Goal: Information Seeking & Learning: Find specific fact

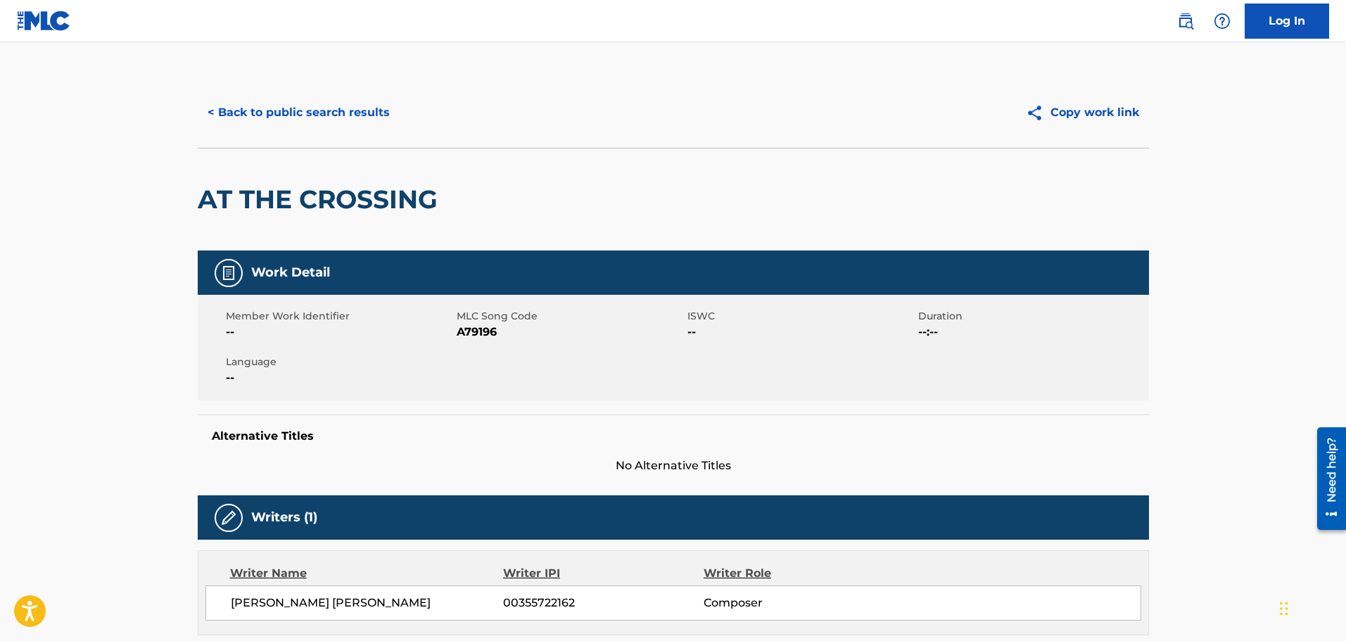
click at [269, 106] on button "< Back to public search results" at bounding box center [299, 112] width 202 height 35
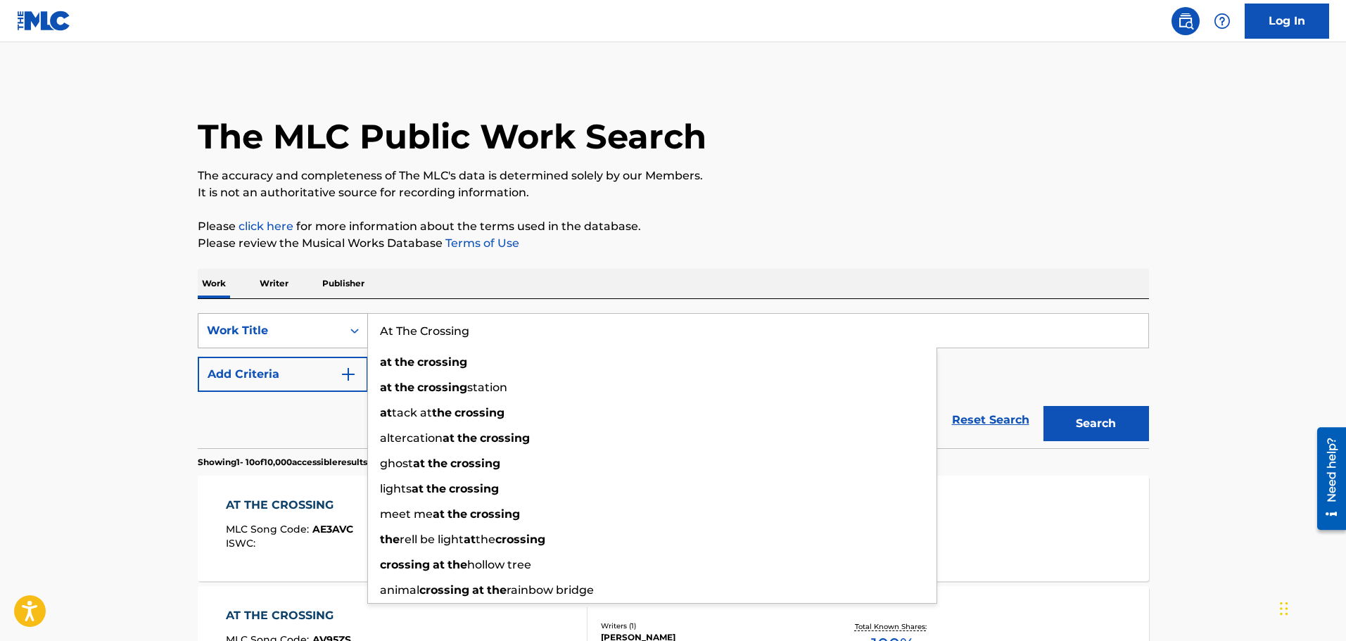
drag, startPoint x: 496, startPoint y: 338, endPoint x: 324, endPoint y: 321, distance: 172.6
click at [324, 321] on div "SearchWithCriteriaab8863ab-3419-4101-ac9e-792f01d3c8b9 Work Title At [GEOGRAPHI…" at bounding box center [674, 330] width 952 height 35
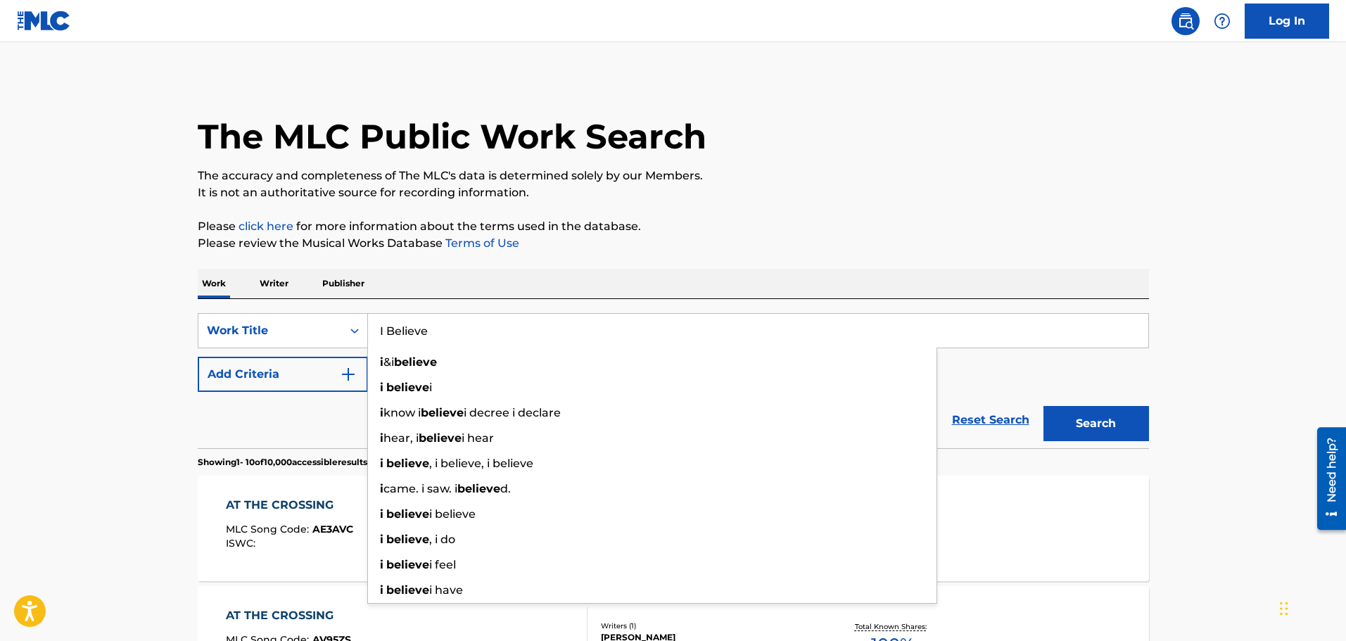
type input "I Believe"
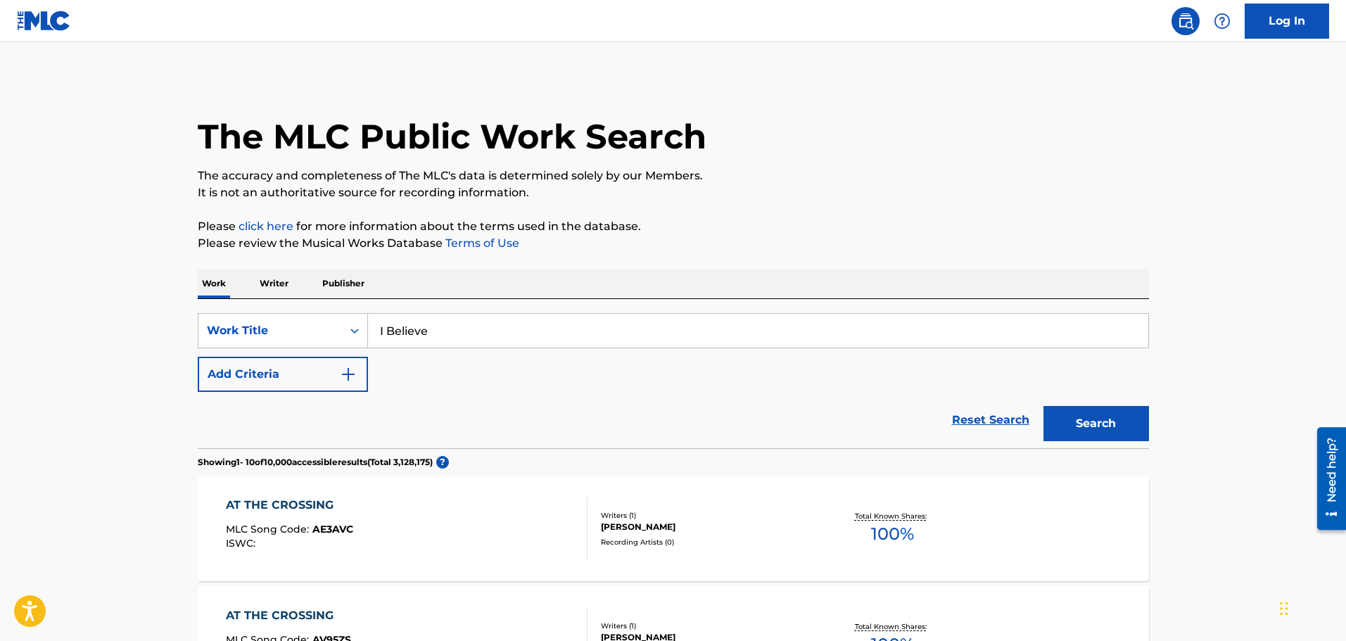
click at [354, 375] on img "Search Form" at bounding box center [348, 374] width 17 height 17
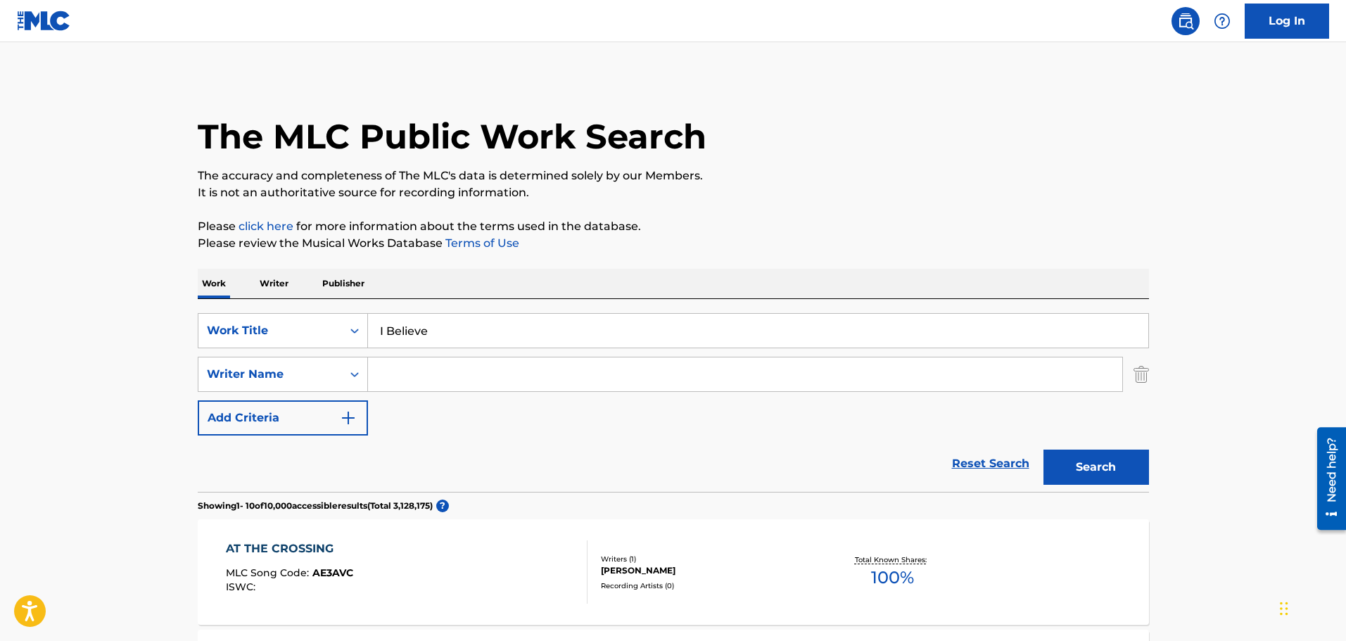
click at [410, 376] on input "Search Form" at bounding box center [745, 375] width 755 height 34
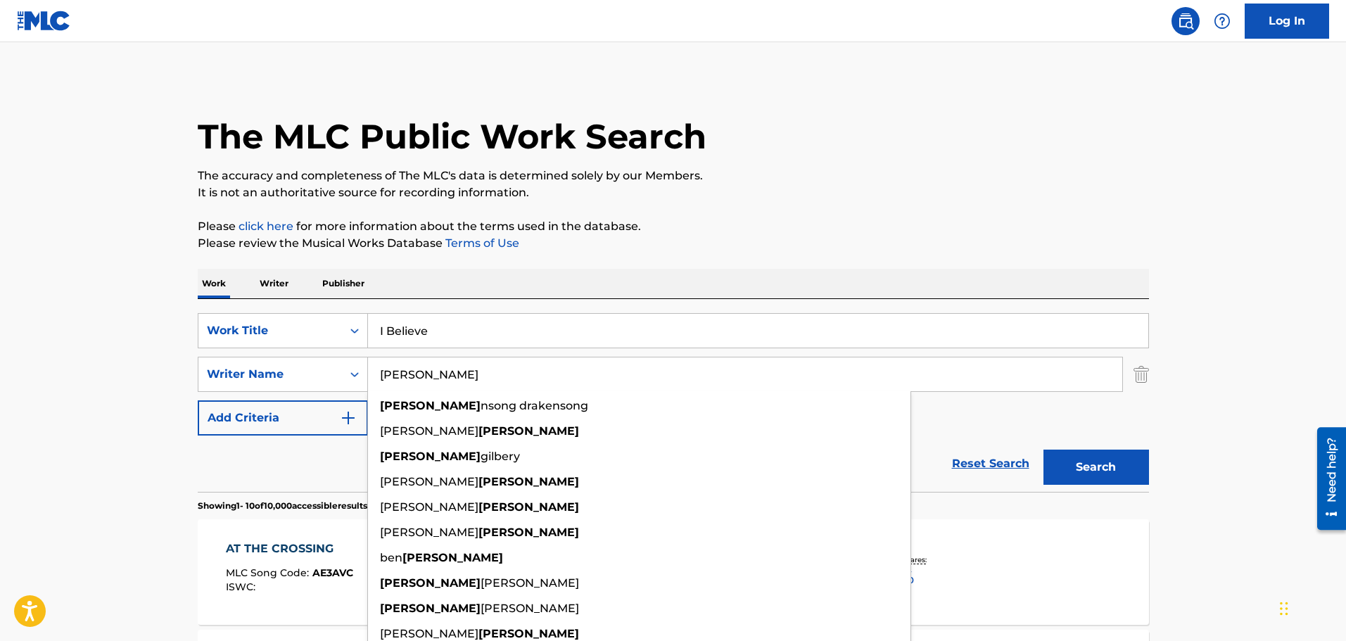
type input "[PERSON_NAME]"
click at [1093, 472] on button "Search" at bounding box center [1097, 467] width 106 height 35
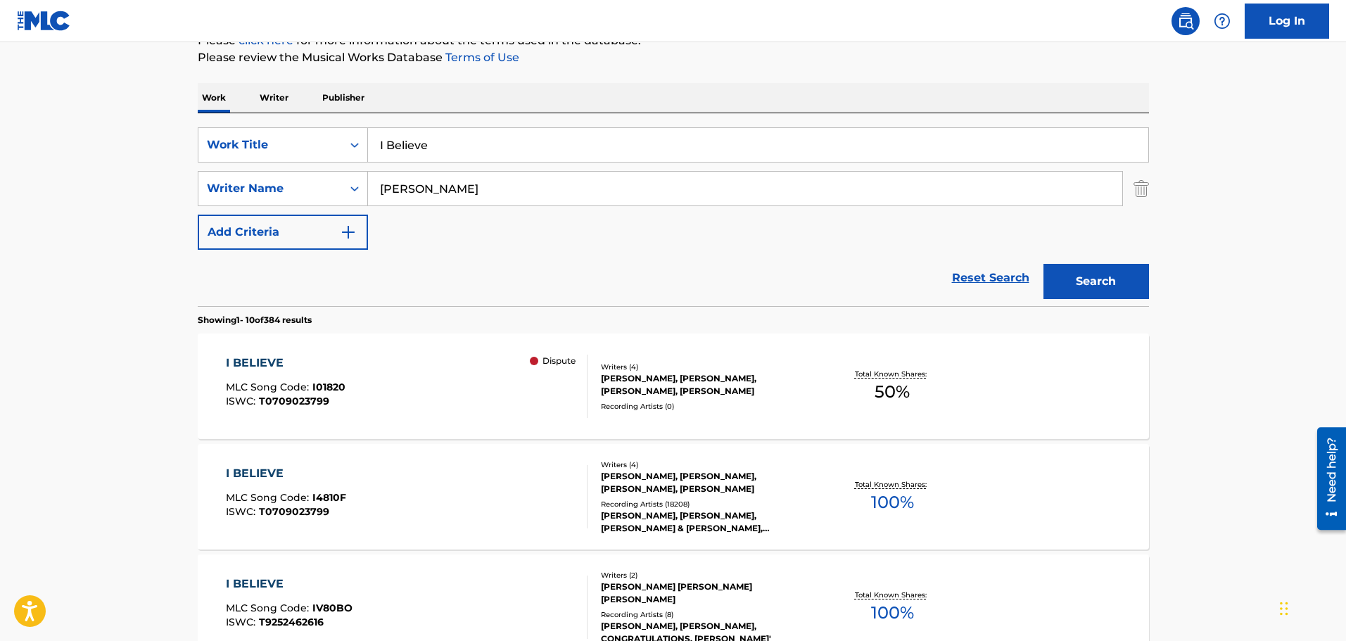
scroll to position [211, 0]
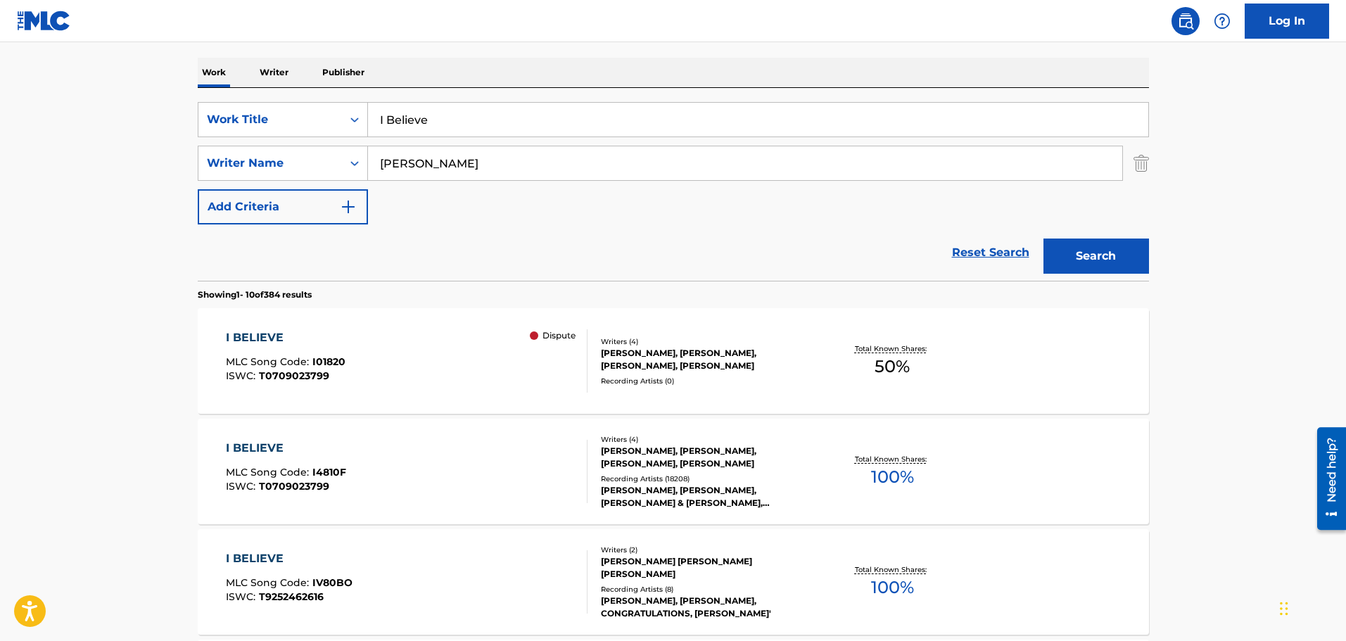
click at [619, 460] on div "[PERSON_NAME], [PERSON_NAME], [PERSON_NAME], [PERSON_NAME]" at bounding box center [707, 457] width 213 height 25
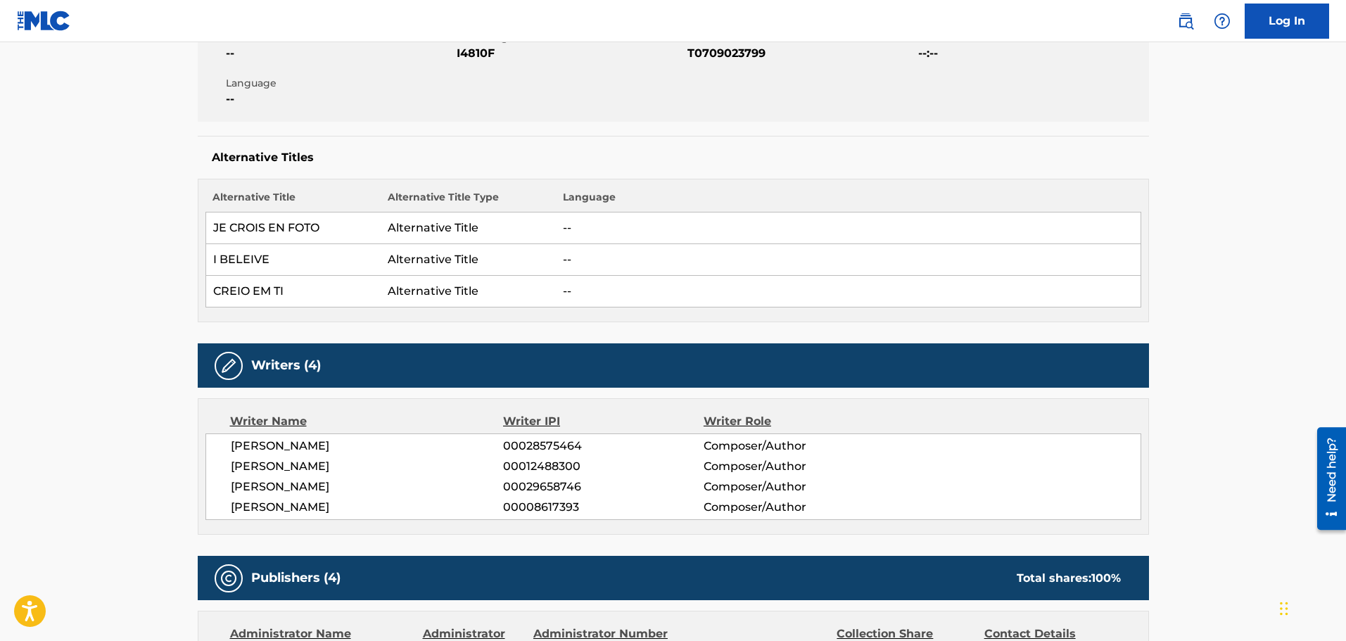
scroll to position [352, 0]
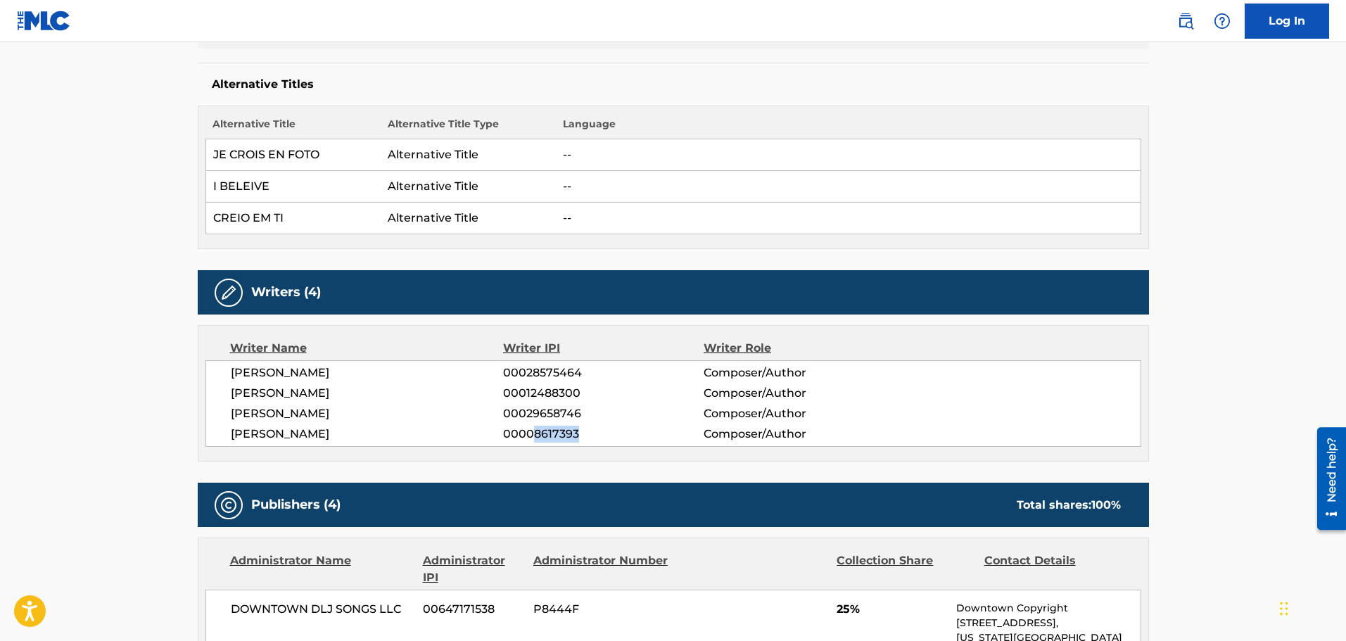
drag, startPoint x: 534, startPoint y: 436, endPoint x: 586, endPoint y: 431, distance: 52.3
click at [586, 431] on span "00008617393" at bounding box center [603, 434] width 200 height 17
copy span "8617393"
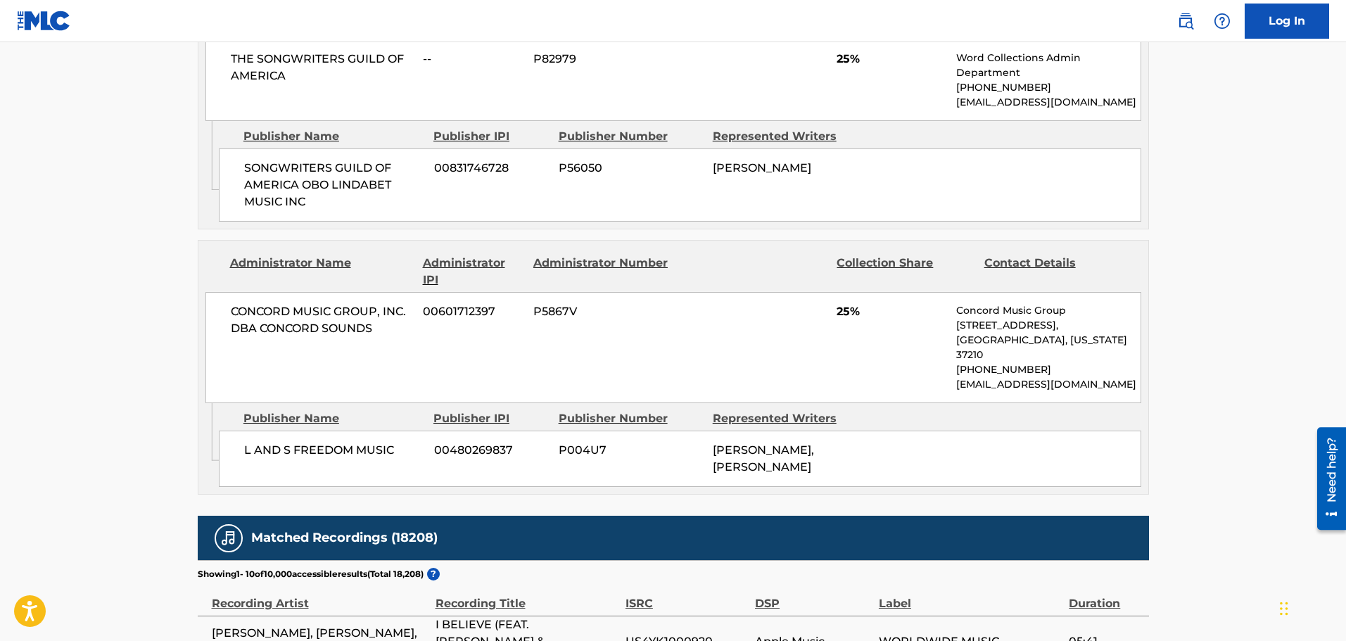
scroll to position [1337, 0]
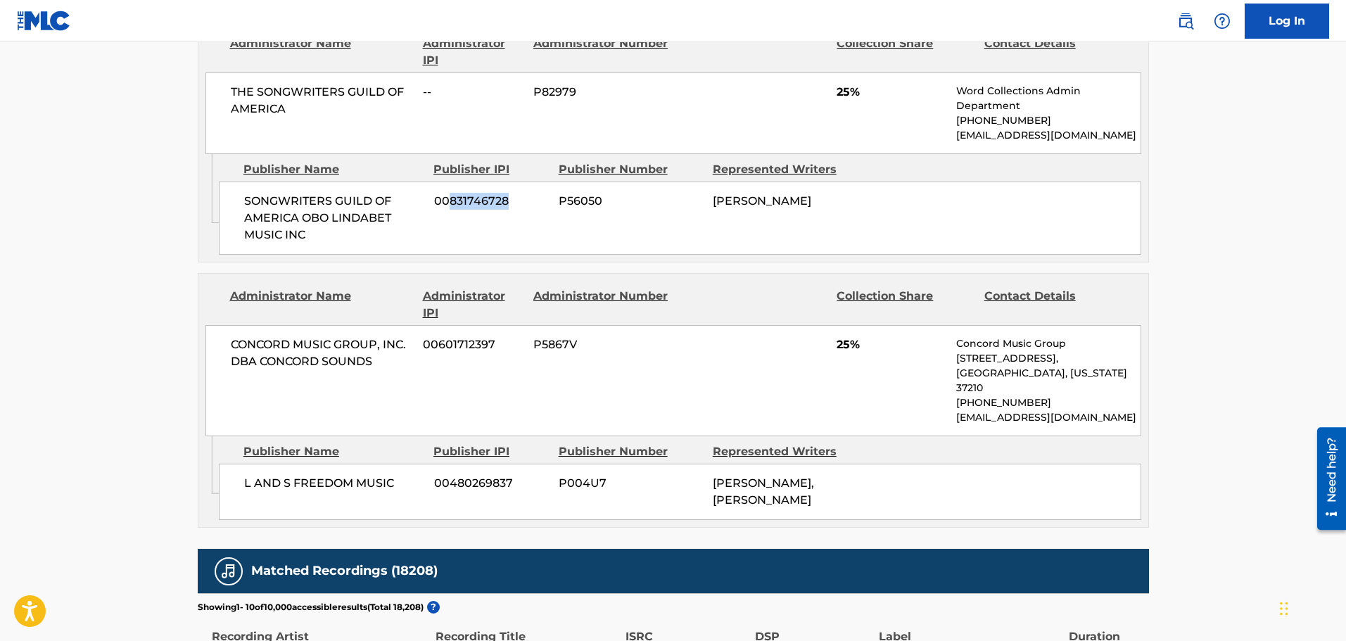
drag, startPoint x: 450, startPoint y: 156, endPoint x: 507, endPoint y: 151, distance: 56.5
click at [507, 193] on span "00831746728" at bounding box center [491, 201] width 114 height 17
copy span "831746728"
drag, startPoint x: 560, startPoint y: 156, endPoint x: 601, endPoint y: 155, distance: 41.6
click at [601, 193] on span "P56050" at bounding box center [631, 201] width 144 height 17
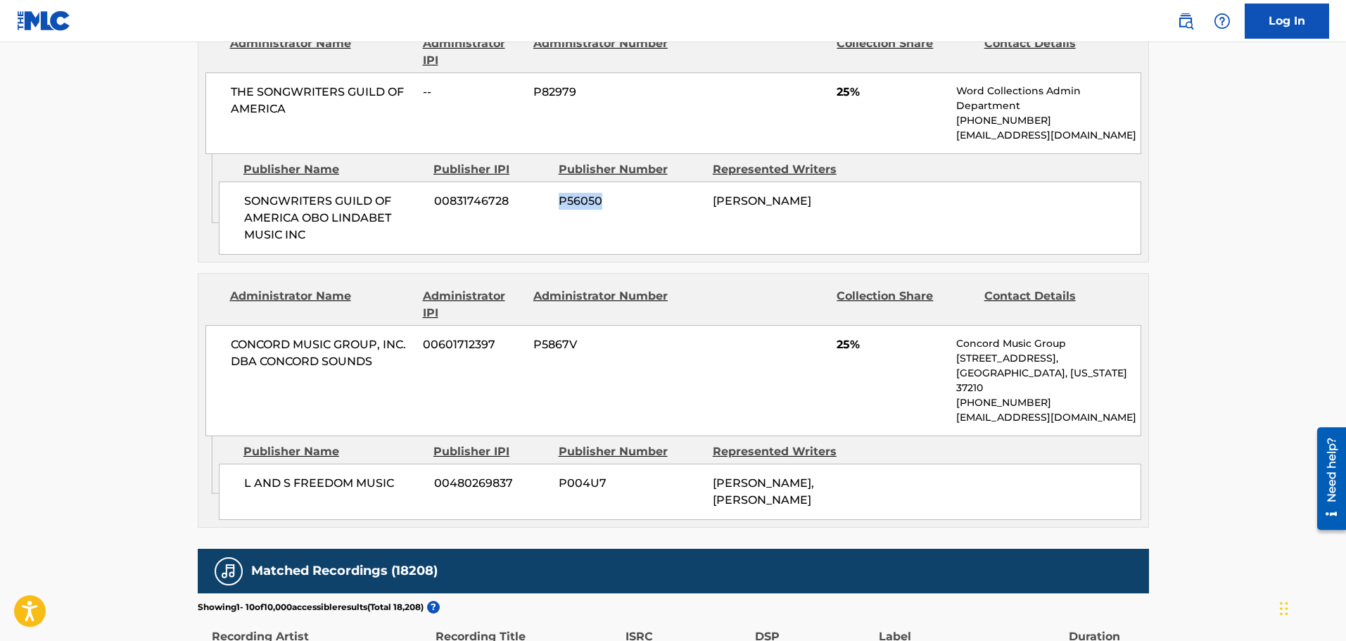
copy span "P56050"
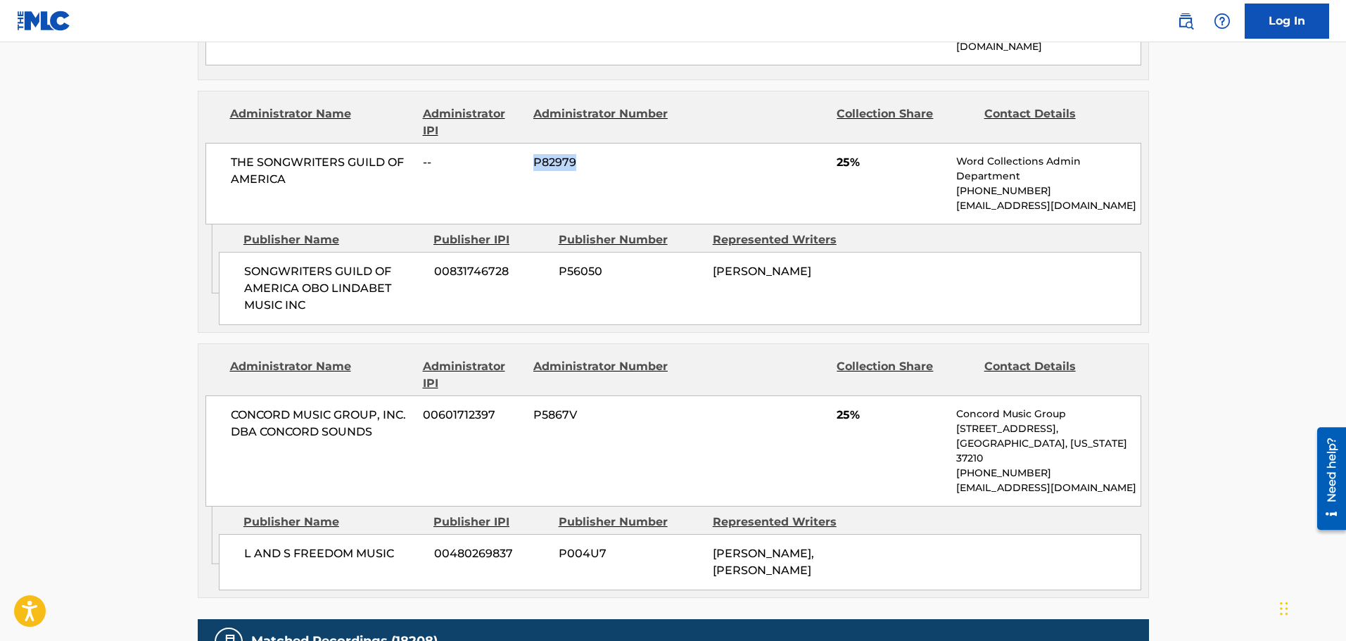
drag, startPoint x: 535, startPoint y: 117, endPoint x: 576, endPoint y: 114, distance: 41.6
click at [576, 154] on span "P82979" at bounding box center [602, 162] width 137 height 17
copy span "P82979"
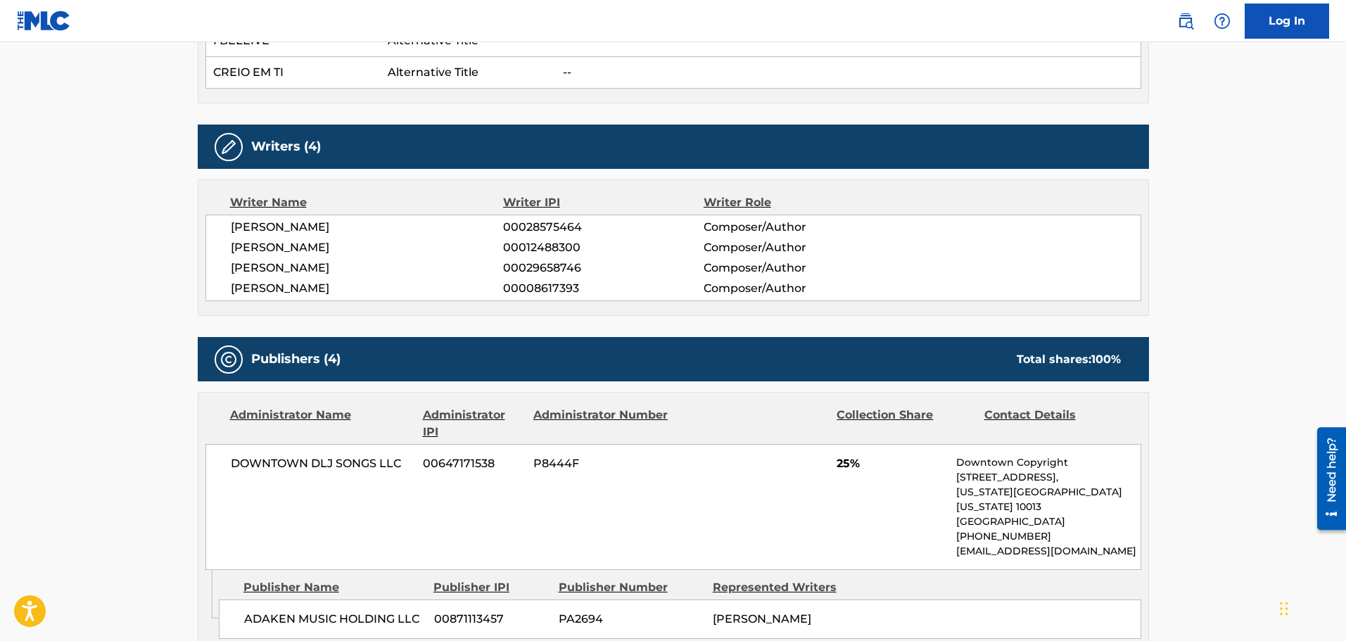
scroll to position [493, 0]
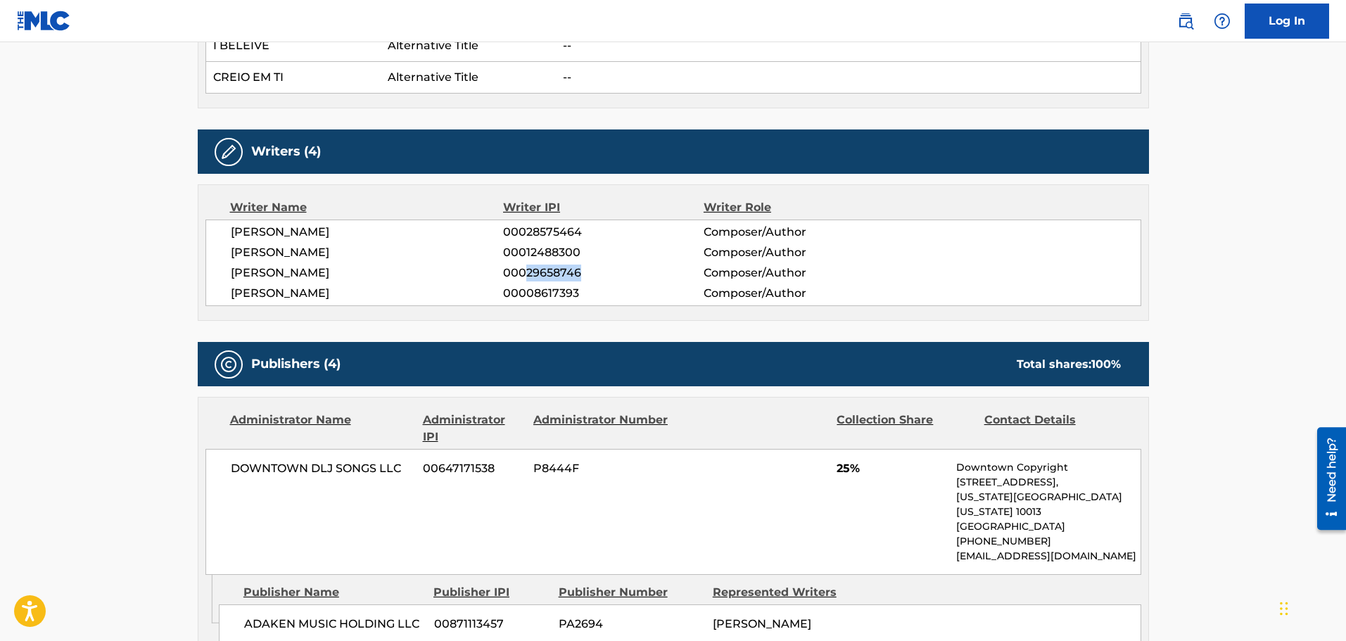
drag, startPoint x: 527, startPoint y: 271, endPoint x: 581, endPoint y: 268, distance: 54.3
click at [581, 268] on span "00029658746" at bounding box center [603, 273] width 200 height 17
copy span "29658746"
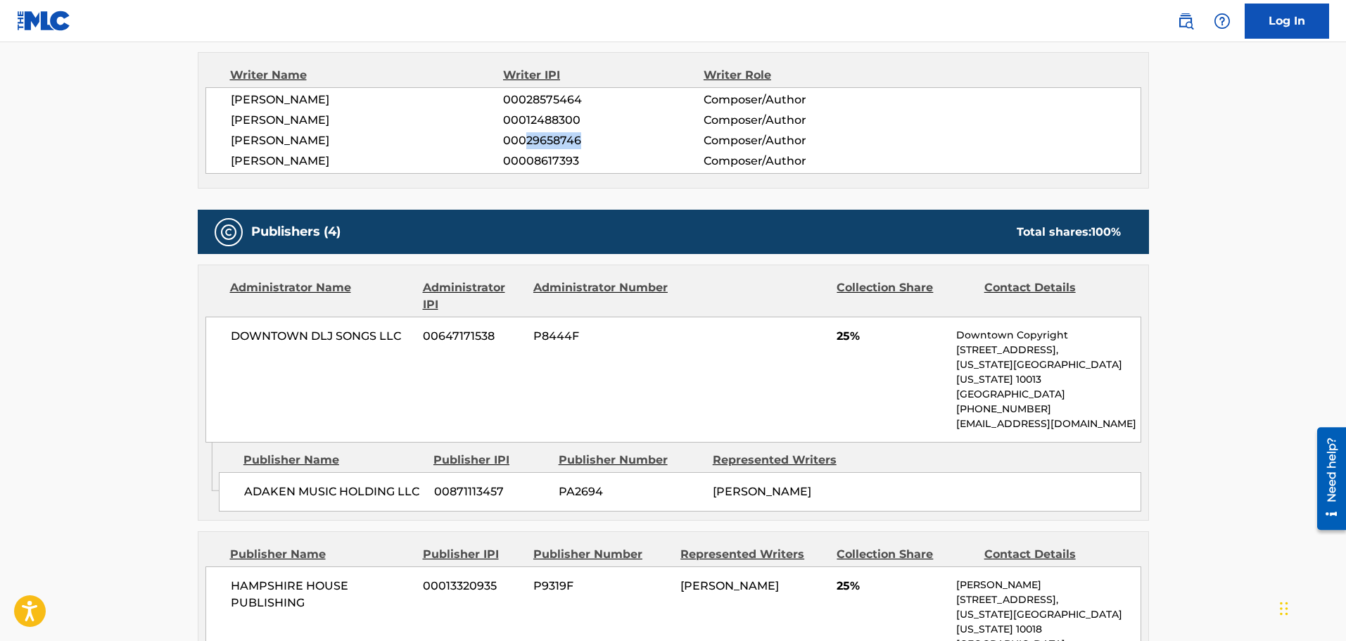
scroll to position [633, 0]
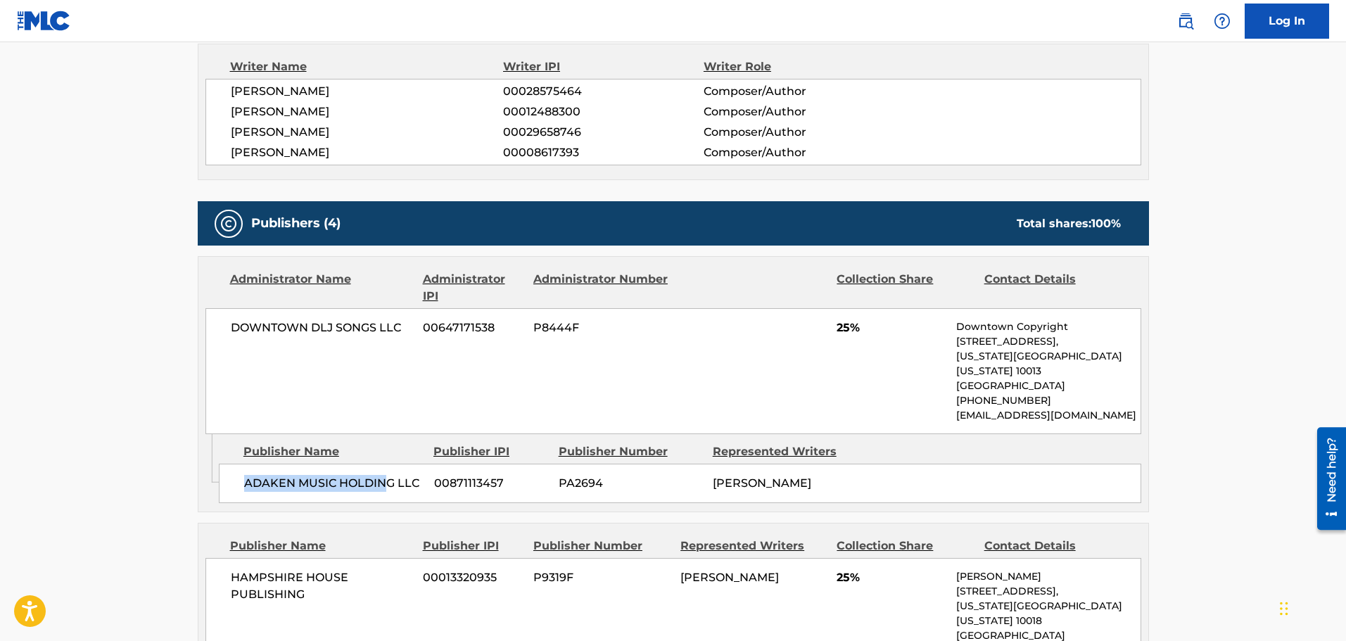
drag, startPoint x: 245, startPoint y: 467, endPoint x: 384, endPoint y: 457, distance: 139.0
click at [384, 464] on div "ADAKEN MUSIC HOLDING LLC 00871113457 PA2694 [PERSON_NAME]" at bounding box center [680, 483] width 923 height 39
click at [439, 475] on span "00871113457" at bounding box center [491, 483] width 114 height 17
drag, startPoint x: 450, startPoint y: 472, endPoint x: 501, endPoint y: 471, distance: 50.7
click at [501, 475] on span "00871113457" at bounding box center [491, 483] width 114 height 17
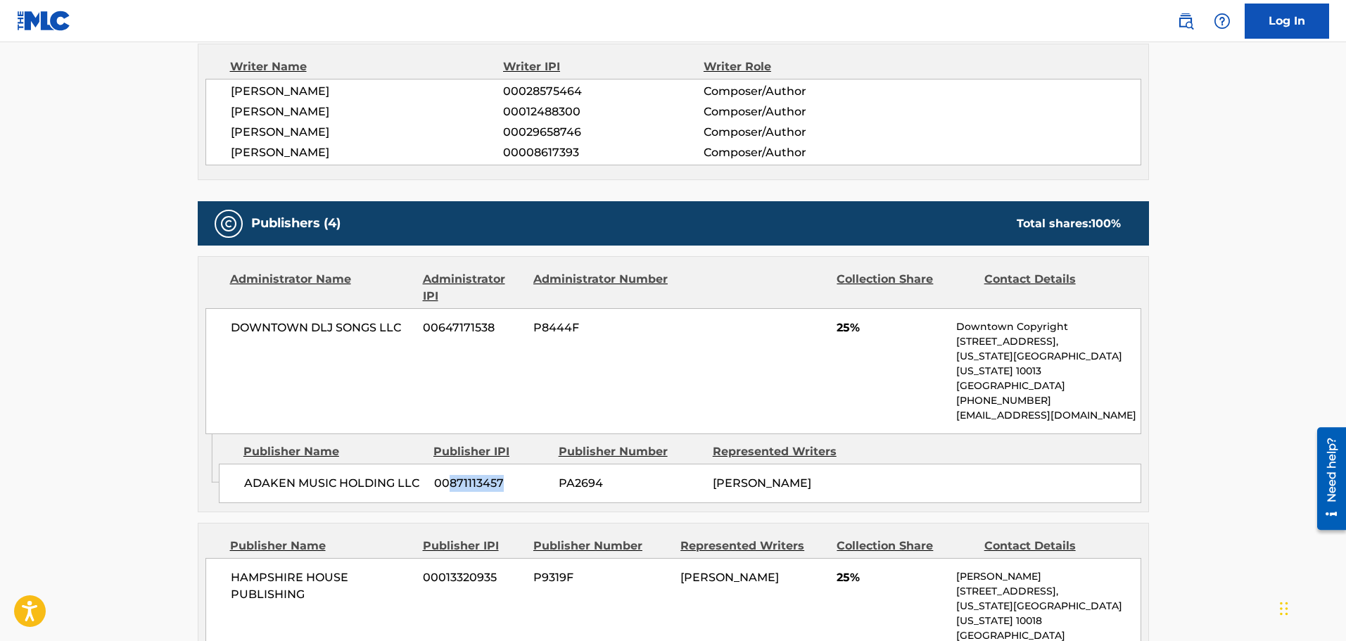
copy span "871113457"
drag, startPoint x: 562, startPoint y: 465, endPoint x: 600, endPoint y: 465, distance: 38.0
click at [600, 475] on span "PA2694" at bounding box center [631, 483] width 144 height 17
copy span "PA2694"
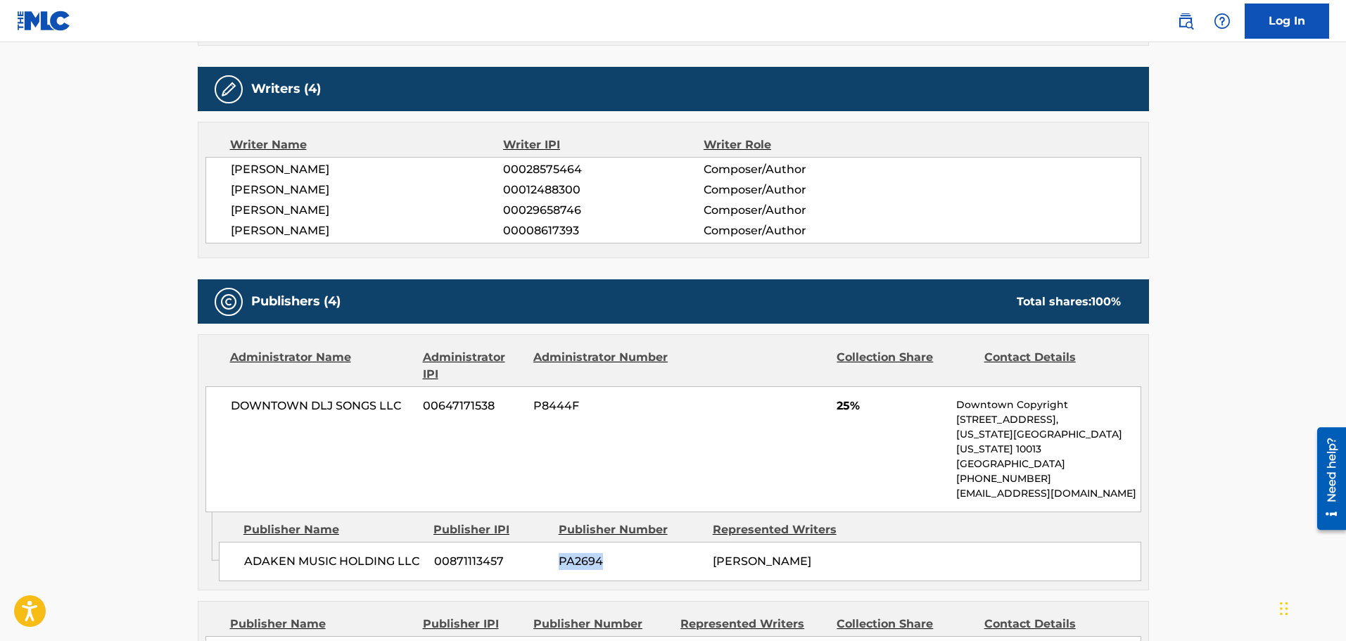
scroll to position [422, 0]
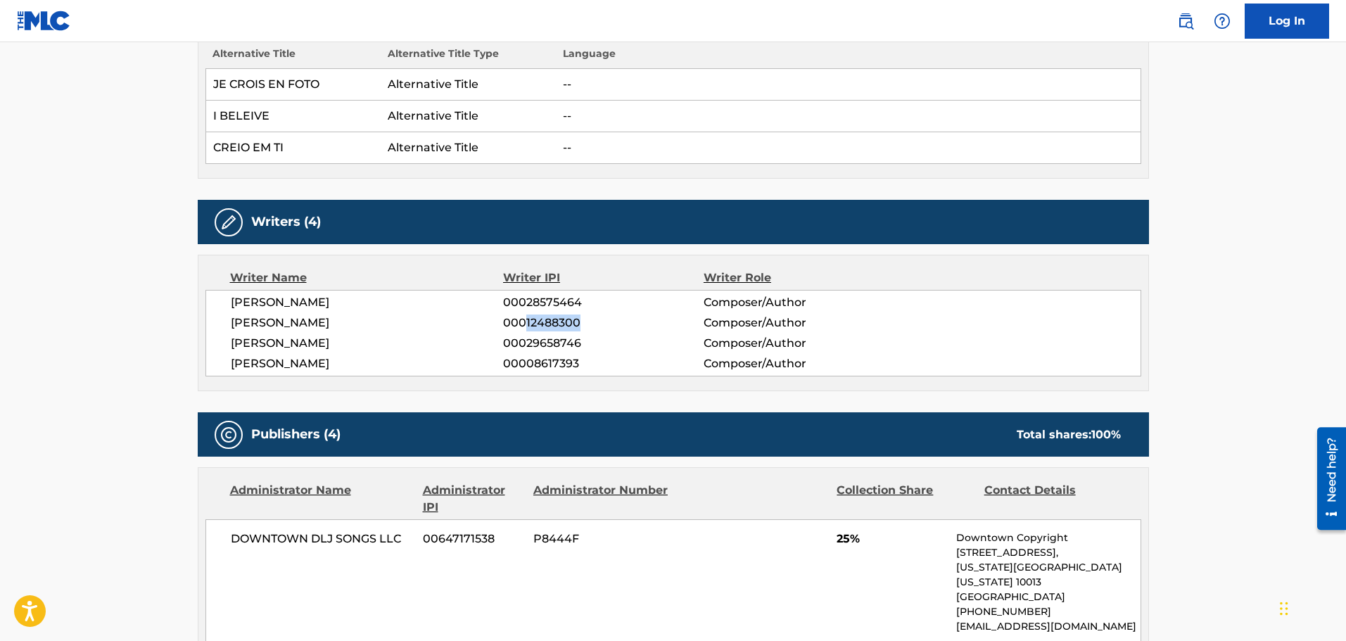
drag, startPoint x: 526, startPoint y: 322, endPoint x: 581, endPoint y: 322, distance: 54.9
click at [581, 322] on span "00012488300" at bounding box center [603, 323] width 200 height 17
copy span "12488300"
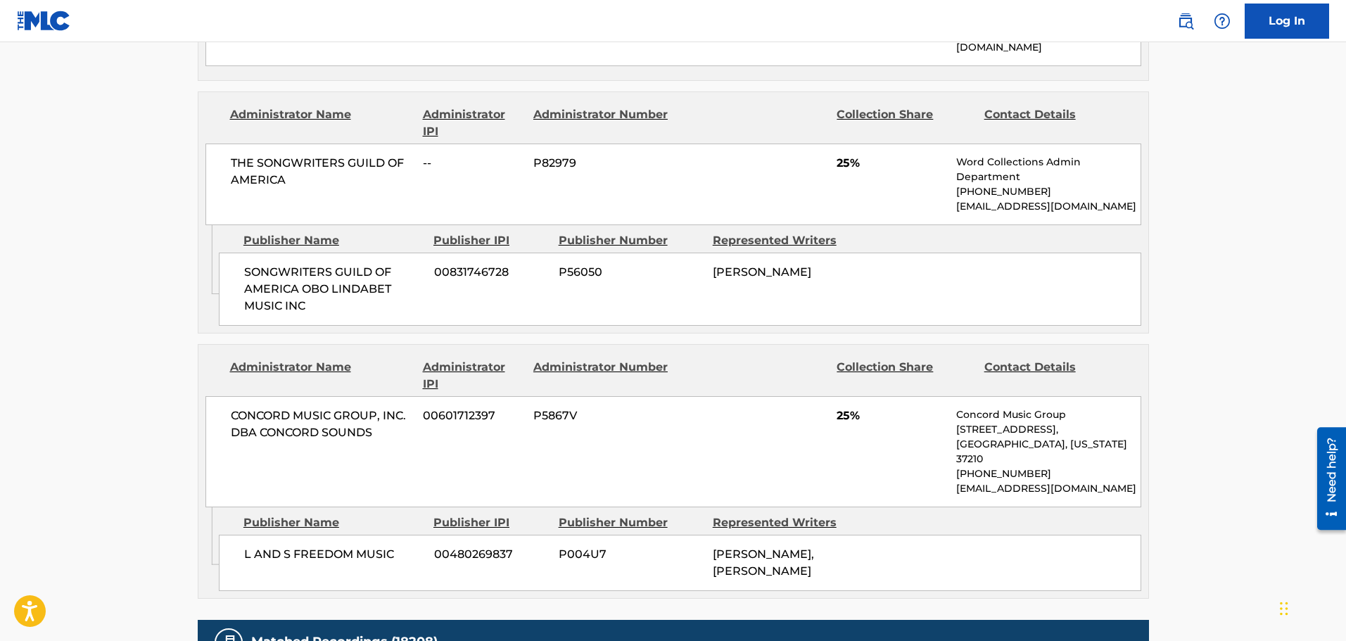
scroll to position [1267, 0]
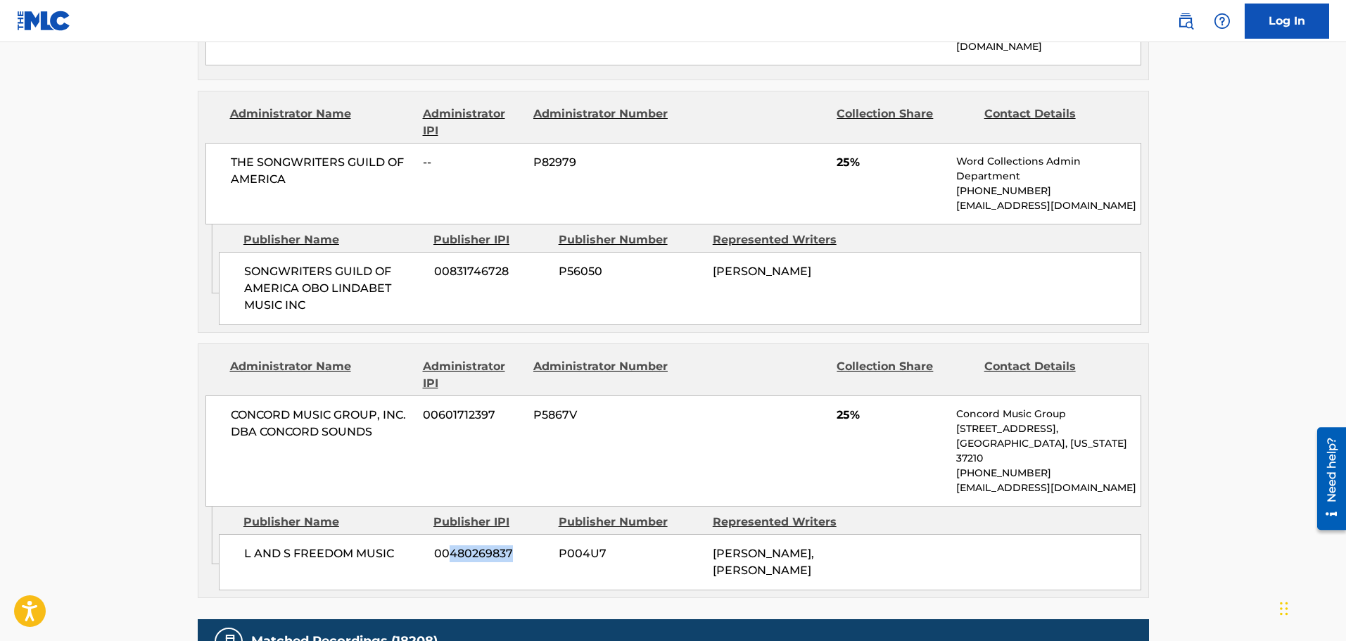
drag, startPoint x: 450, startPoint y: 493, endPoint x: 541, endPoint y: 532, distance: 98.3
click at [513, 534] on div "L AND S FREEDOM MUSIC 00480269837 P004U7 [PERSON_NAME], [PERSON_NAME]" at bounding box center [680, 562] width 923 height 56
copy span "480269837"
drag, startPoint x: 564, startPoint y: 493, endPoint x: 577, endPoint y: 489, distance: 13.8
click at [577, 545] on span "P004U7" at bounding box center [631, 553] width 144 height 17
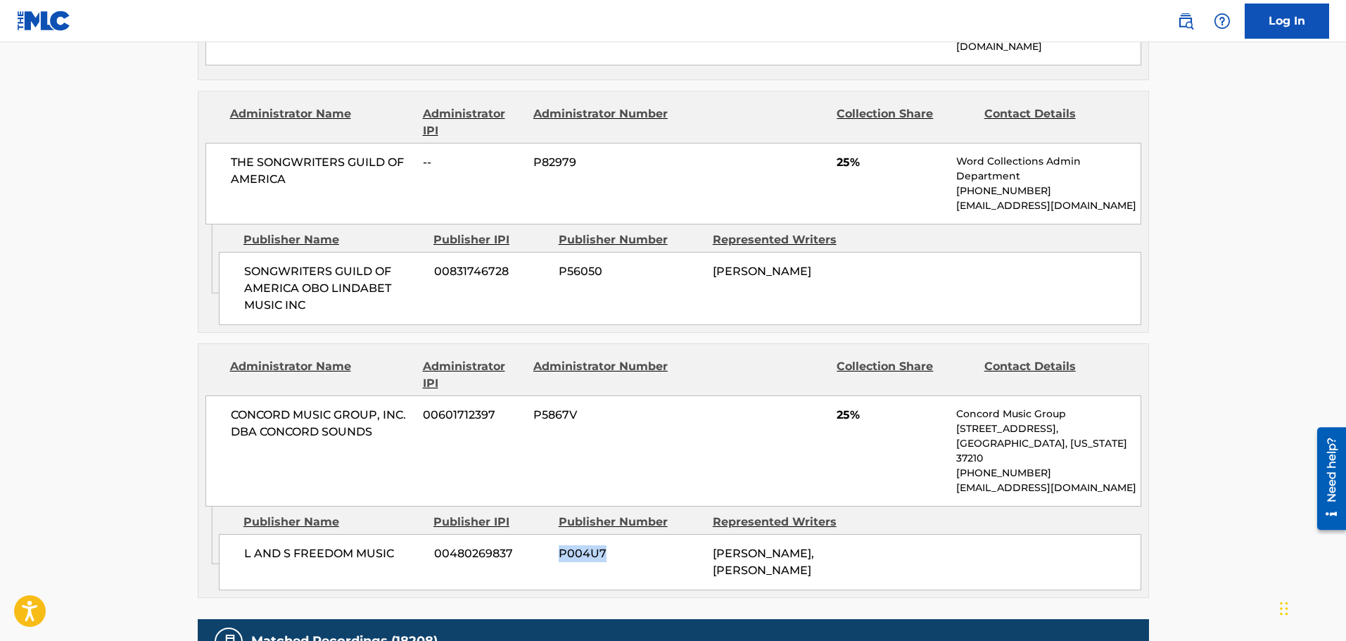
drag, startPoint x: 560, startPoint y: 493, endPoint x: 606, endPoint y: 483, distance: 46.8
click at [606, 534] on div "L AND S FREEDOM MUSIC 00480269837 P004U7 [PERSON_NAME], [PERSON_NAME]" at bounding box center [680, 562] width 923 height 56
copy span "P004U7"
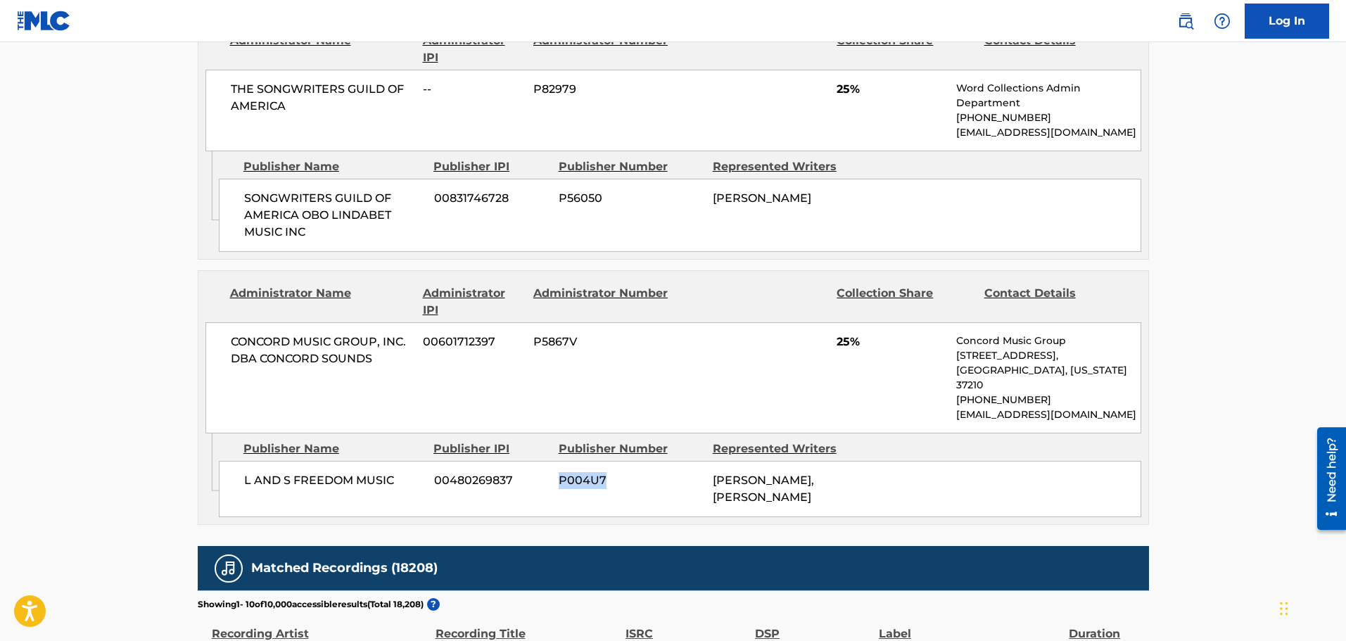
scroll to position [1337, 0]
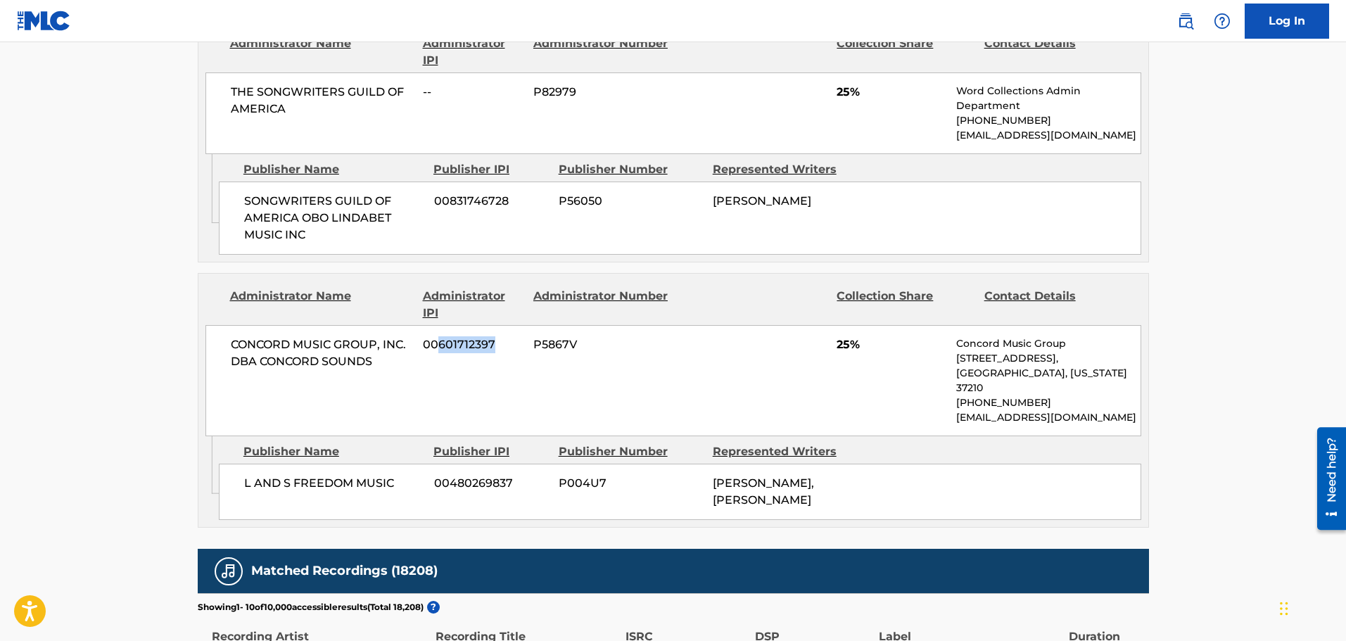
drag, startPoint x: 440, startPoint y: 300, endPoint x: 493, endPoint y: 294, distance: 53.8
click at [493, 336] on span "00601712397" at bounding box center [473, 344] width 100 height 17
click at [543, 336] on span "P5867V" at bounding box center [602, 344] width 137 height 17
drag, startPoint x: 536, startPoint y: 297, endPoint x: 576, endPoint y: 295, distance: 40.9
click at [576, 336] on span "P5867V" at bounding box center [602, 344] width 137 height 17
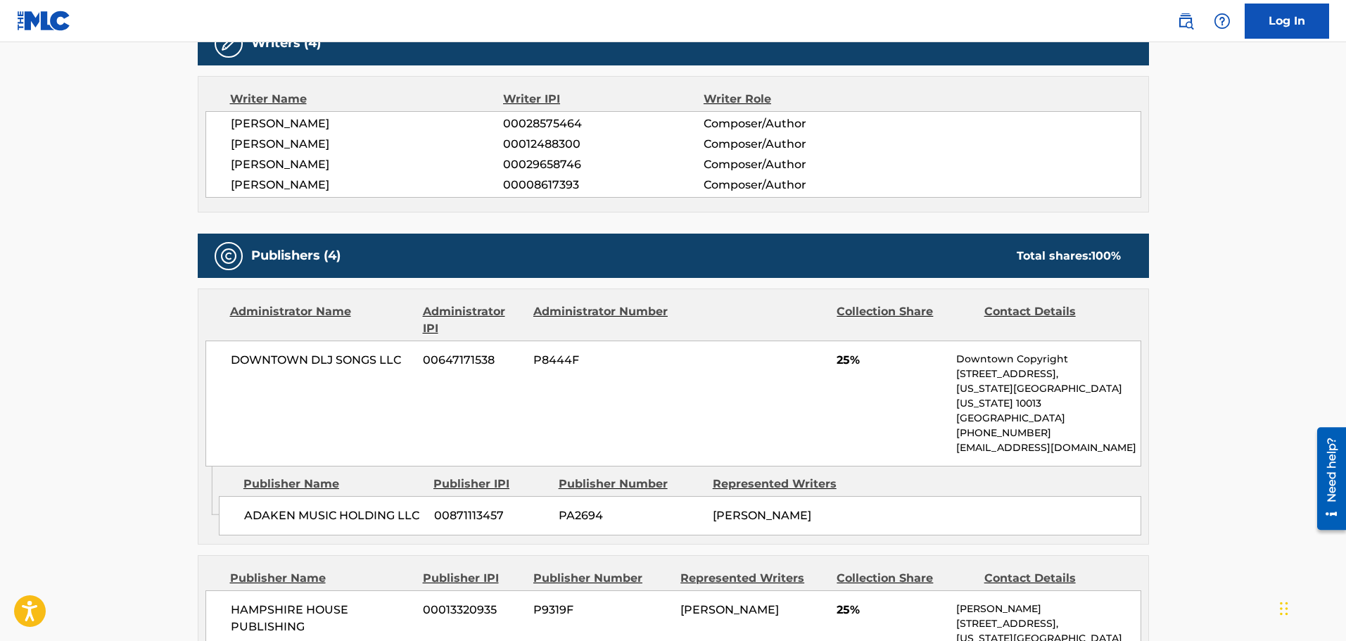
scroll to position [563, 0]
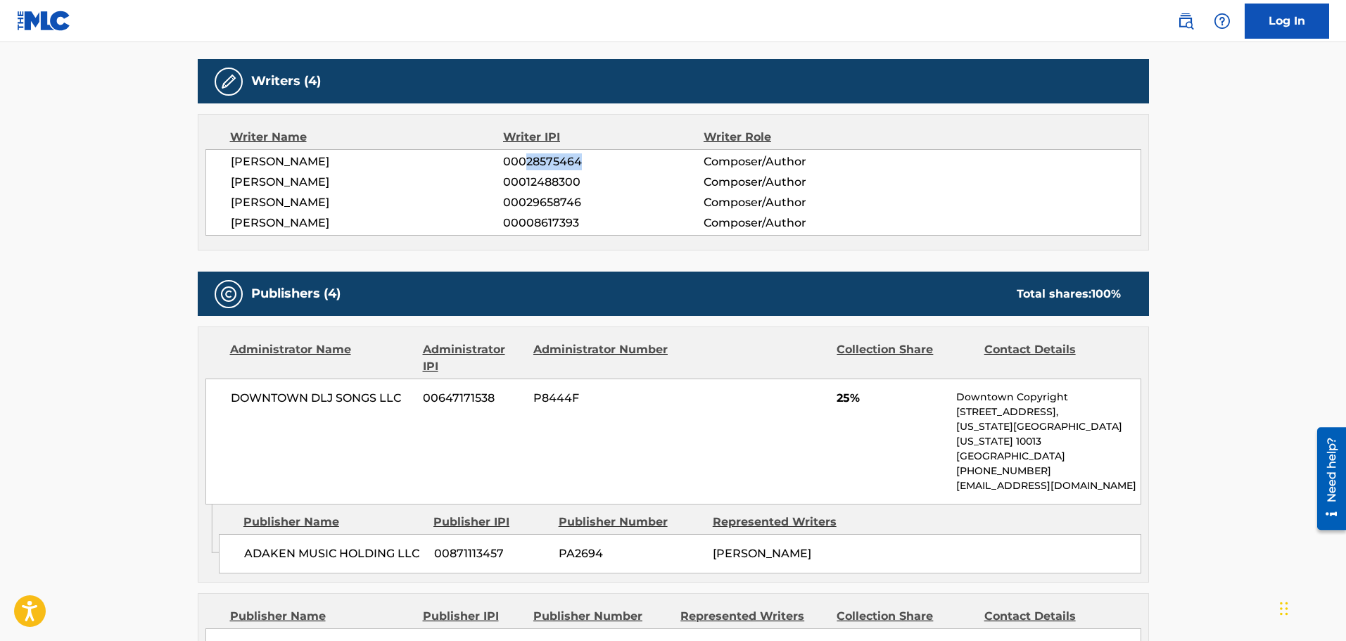
drag, startPoint x: 529, startPoint y: 159, endPoint x: 595, endPoint y: 182, distance: 70.1
click at [579, 160] on span "00028575464" at bounding box center [603, 161] width 200 height 17
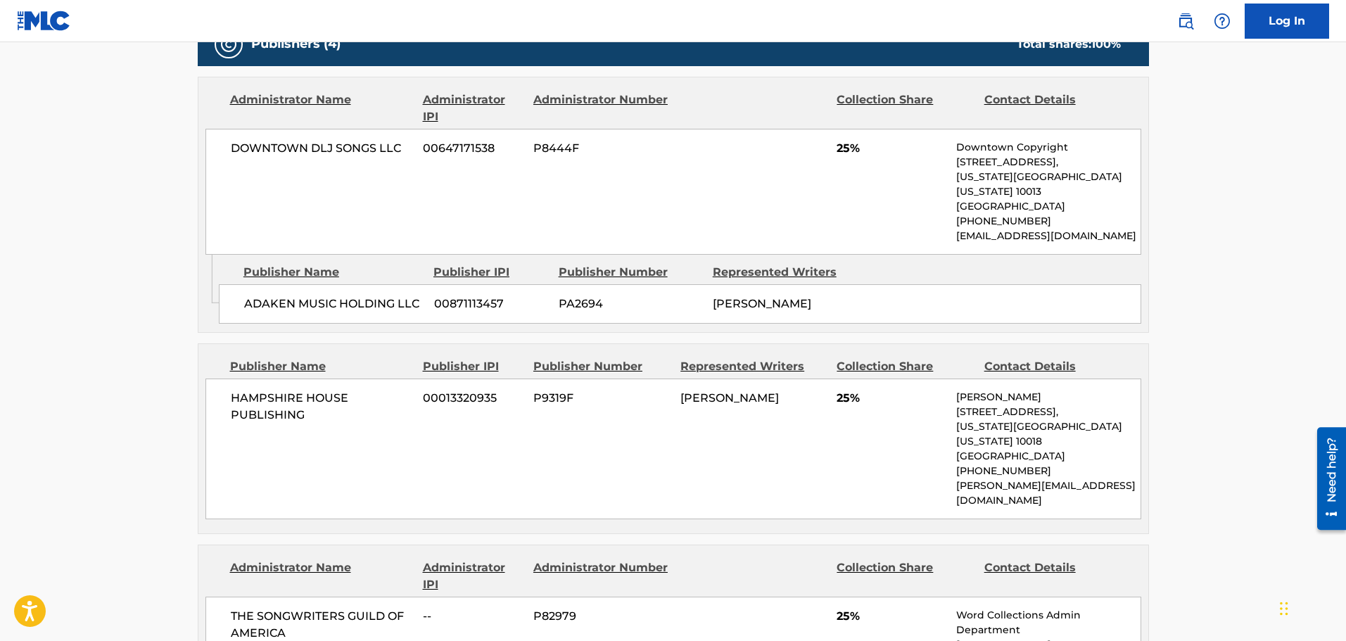
scroll to position [845, 0]
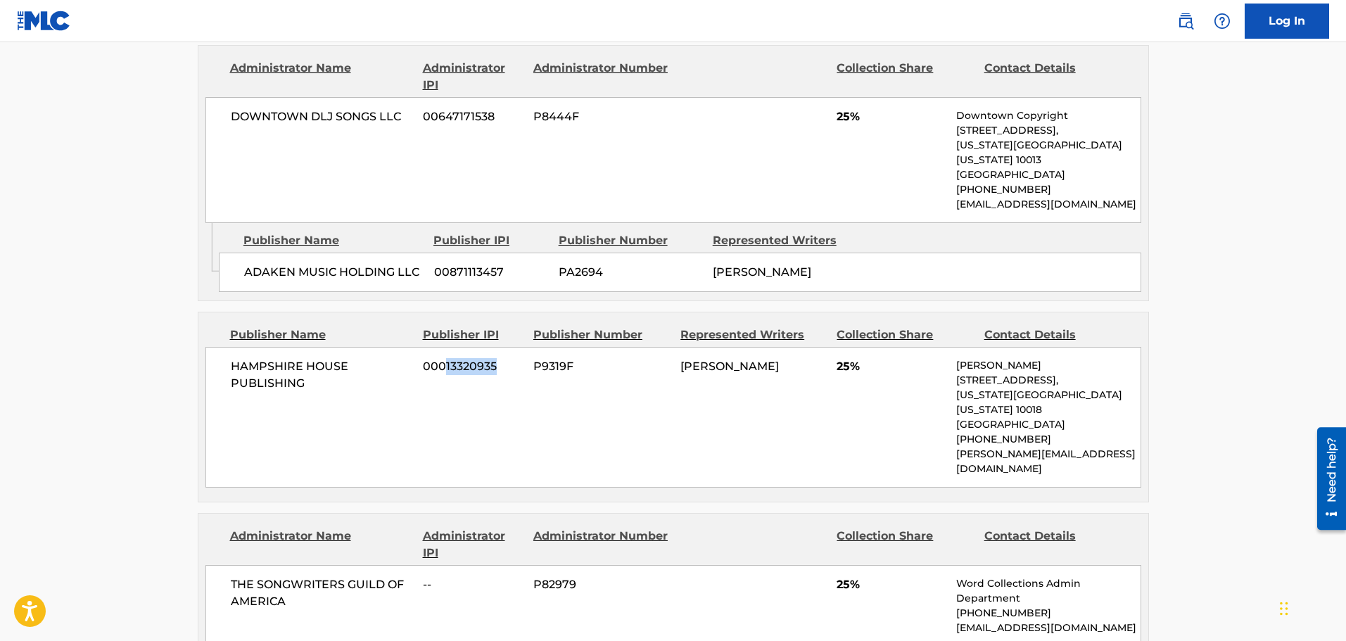
drag, startPoint x: 446, startPoint y: 349, endPoint x: 501, endPoint y: 346, distance: 55.7
click at [501, 358] on span "00013320935" at bounding box center [473, 366] width 100 height 17
drag, startPoint x: 536, startPoint y: 349, endPoint x: 572, endPoint y: 347, distance: 36.0
click at [572, 358] on span "P9319F" at bounding box center [602, 366] width 137 height 17
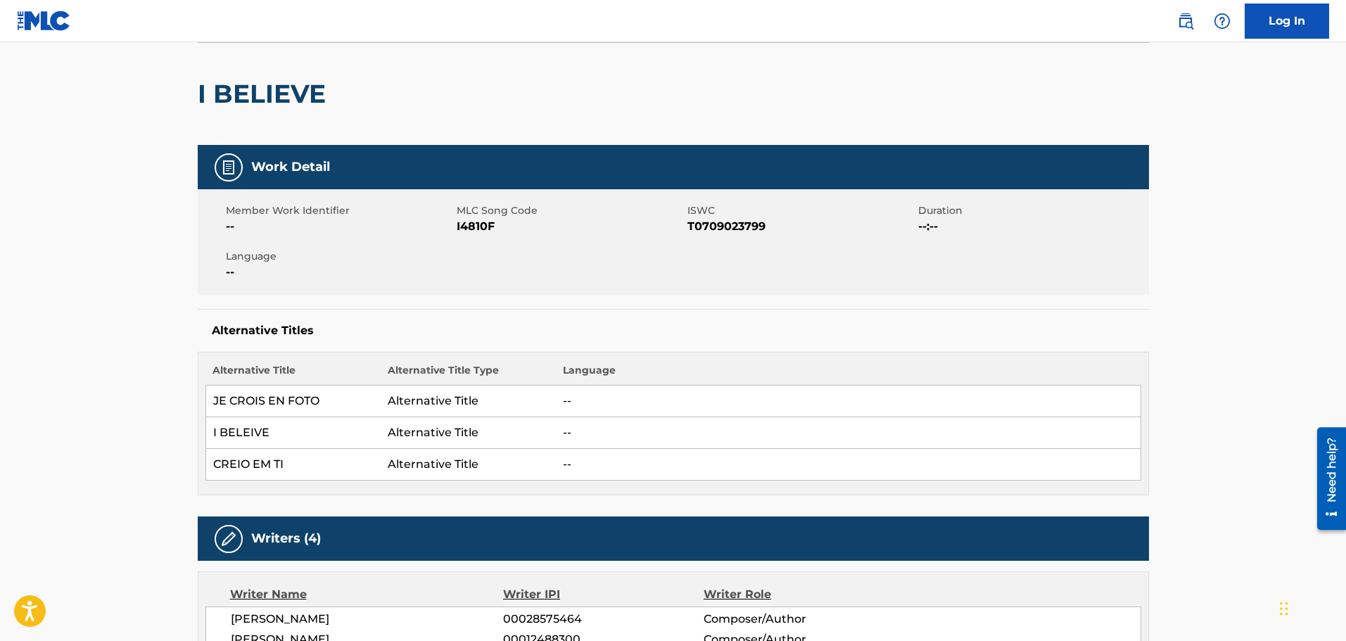
scroll to position [0, 0]
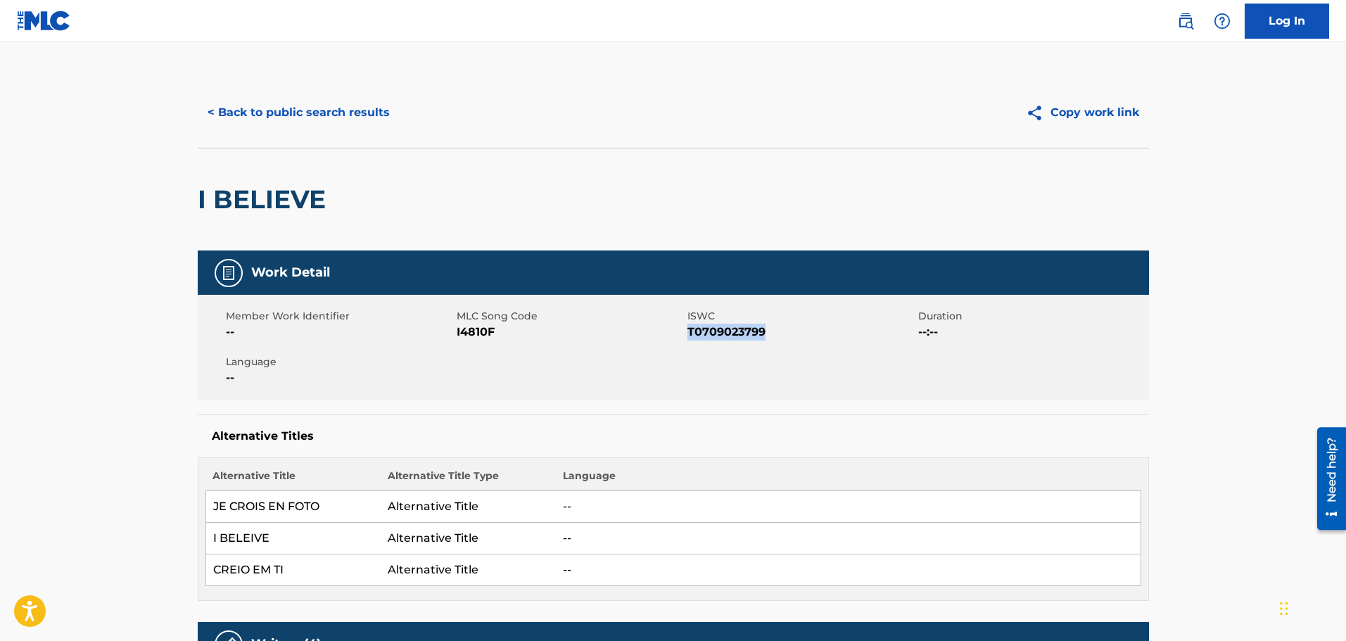
drag, startPoint x: 689, startPoint y: 329, endPoint x: 764, endPoint y: 337, distance: 75.7
click at [764, 337] on span "T0709023799" at bounding box center [801, 332] width 227 height 17
drag, startPoint x: 457, startPoint y: 334, endPoint x: 493, endPoint y: 327, distance: 36.6
click at [493, 327] on span "I4810F" at bounding box center [570, 332] width 227 height 17
